Goal: Transaction & Acquisition: Purchase product/service

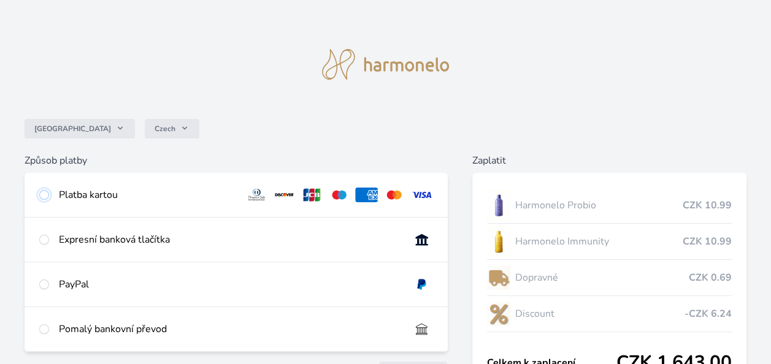
click at [45, 194] on input "radio" at bounding box center [44, 195] width 10 height 10
radio input "true"
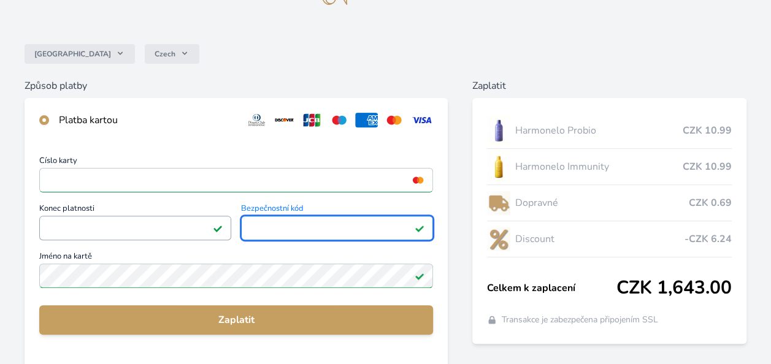
scroll to position [76, 0]
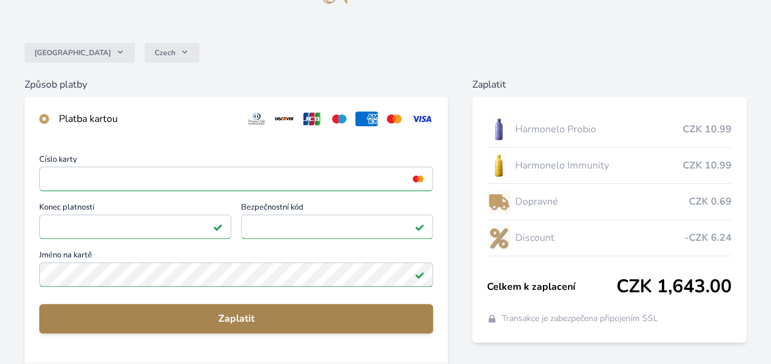
click at [170, 315] on span "Zaplatit" at bounding box center [236, 318] width 374 height 15
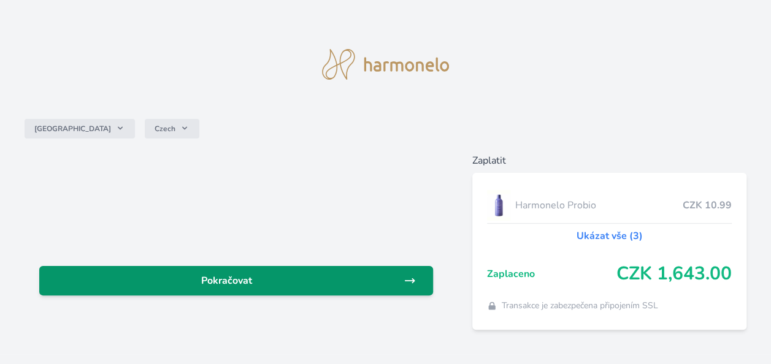
click at [228, 280] on span "Pokračovat" at bounding box center [226, 280] width 354 height 15
